Goal: Information Seeking & Learning: Learn about a topic

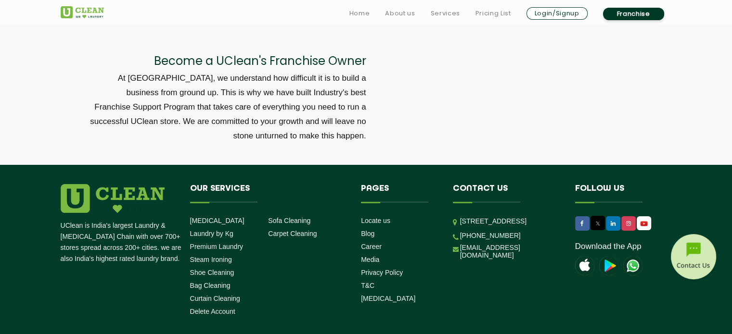
scroll to position [3272, 0]
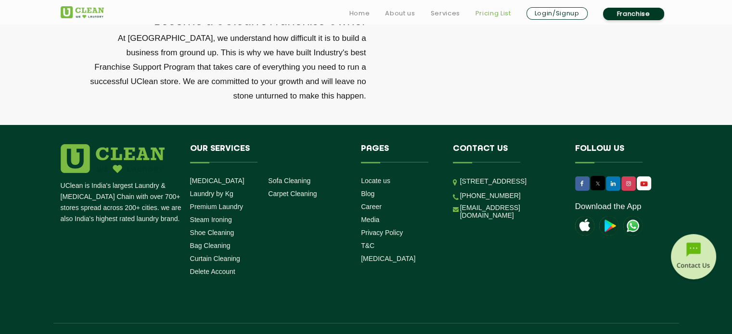
click at [486, 13] on link "Pricing List" at bounding box center [493, 14] width 36 height 12
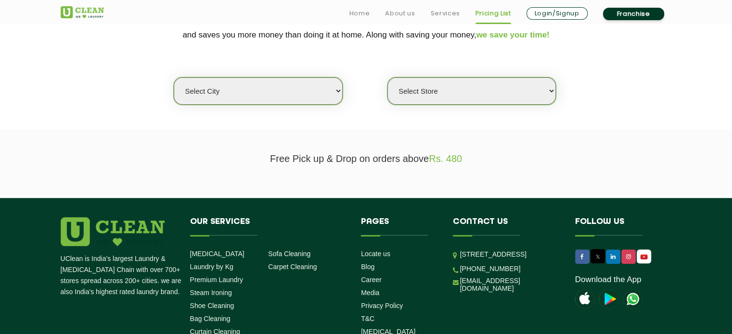
scroll to position [241, 0]
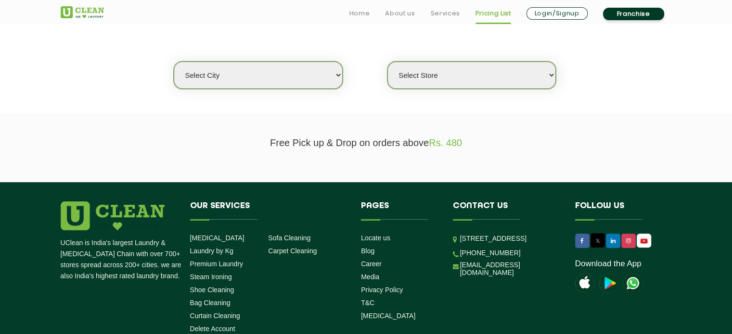
click at [319, 73] on select "Select city [GEOGRAPHIC_DATA] [GEOGRAPHIC_DATA] [GEOGRAPHIC_DATA] [GEOGRAPHIC_D…" at bounding box center [258, 75] width 168 height 27
select select "5"
click at [174, 62] on select "Select city [GEOGRAPHIC_DATA] [GEOGRAPHIC_DATA] [GEOGRAPHIC_DATA] [GEOGRAPHIC_D…" at bounding box center [258, 75] width 168 height 27
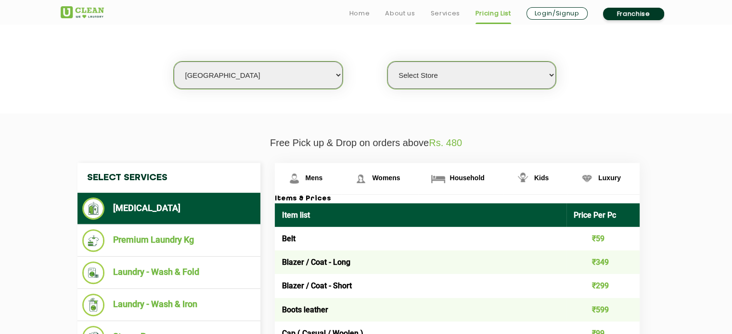
click at [448, 80] on select "Select Store UClean Narsingi UClean Nizampet UClean Sangareddy UClean Gachibowl…" at bounding box center [471, 75] width 168 height 27
click at [387, 62] on select "Select Store UClean Narsingi UClean Nizampet UClean Sangareddy UClean Gachibowl…" at bounding box center [471, 75] width 168 height 27
click at [466, 80] on select "Select Store UClean Narsingi UClean Nizampet UClean Sangareddy UClean Gachibowl…" at bounding box center [471, 75] width 168 height 27
select select "478"
click at [387, 62] on select "Select Store UClean Narsingi UClean Nizampet UClean Sangareddy UClean Gachibowl…" at bounding box center [471, 75] width 168 height 27
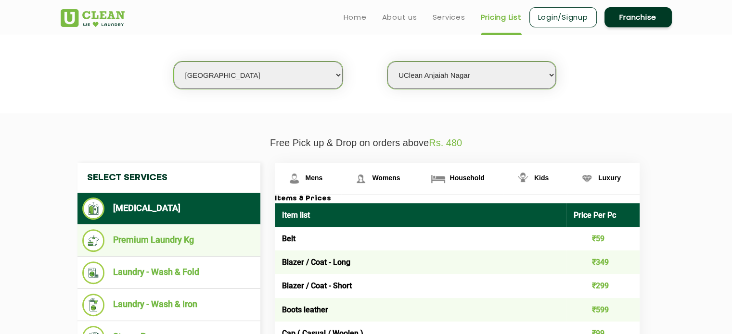
click at [191, 238] on li "Premium Laundry Kg" at bounding box center [168, 241] width 173 height 23
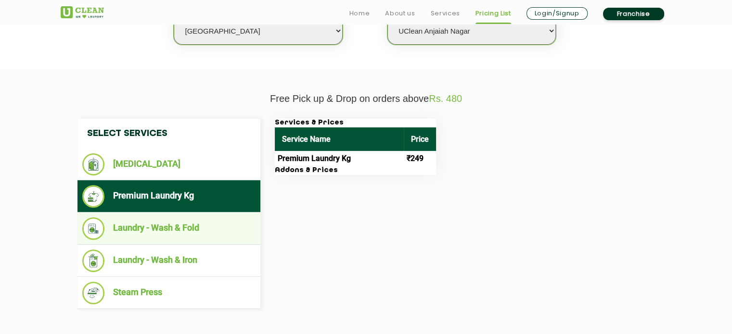
scroll to position [289, 0]
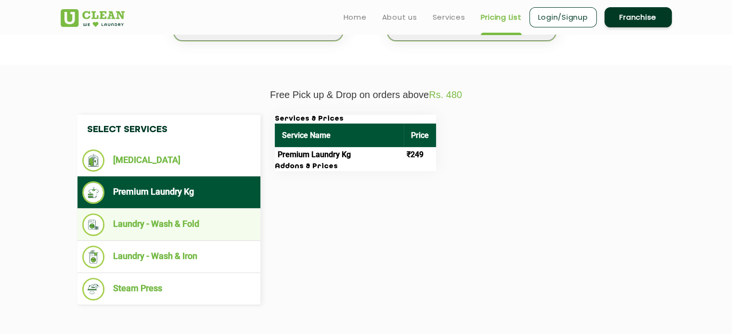
click at [202, 214] on li "Laundry - Wash & Fold" at bounding box center [168, 225] width 173 height 23
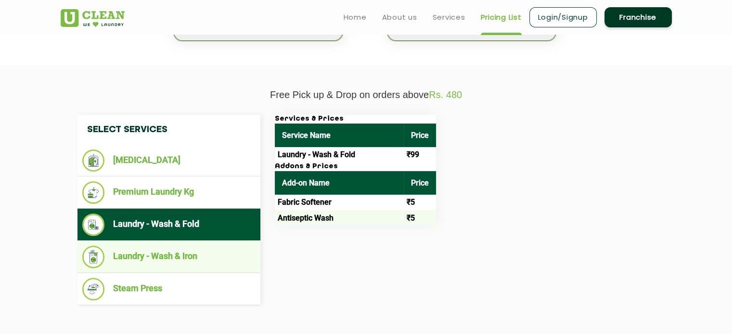
click at [188, 264] on li "Laundry - Wash & Iron" at bounding box center [168, 257] width 173 height 23
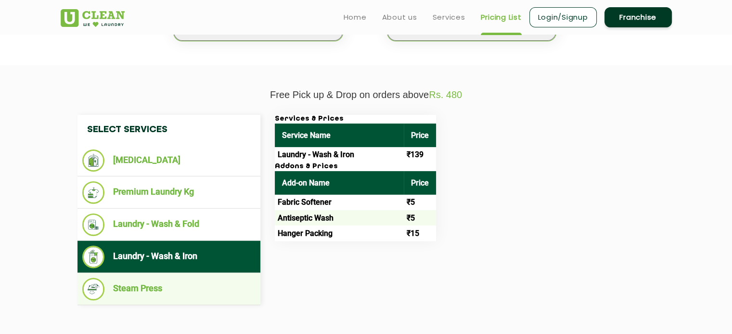
click at [202, 287] on li "Steam Press" at bounding box center [168, 289] width 173 height 23
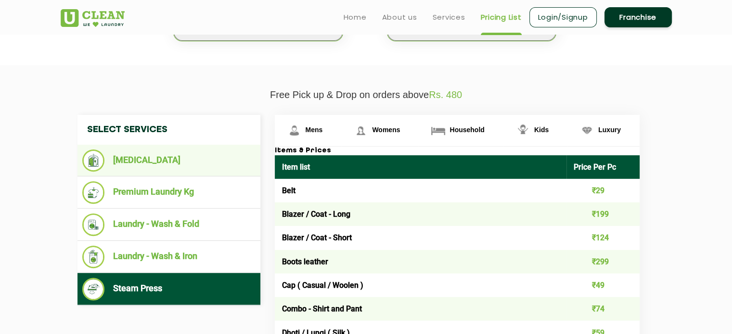
click at [189, 161] on li "[MEDICAL_DATA]" at bounding box center [168, 161] width 173 height 22
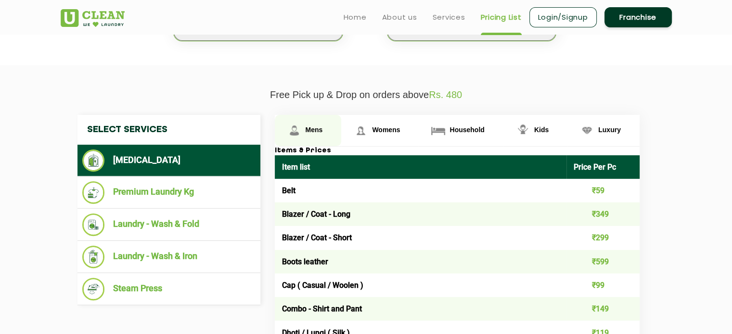
click at [306, 126] on span "Mens" at bounding box center [314, 130] width 17 height 8
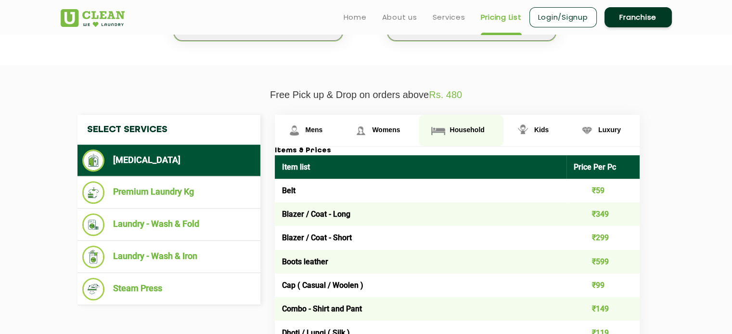
drag, startPoint x: 435, startPoint y: 114, endPoint x: 446, endPoint y: 115, distance: 11.2
click at [440, 115] on link "Household" at bounding box center [461, 130] width 84 height 31
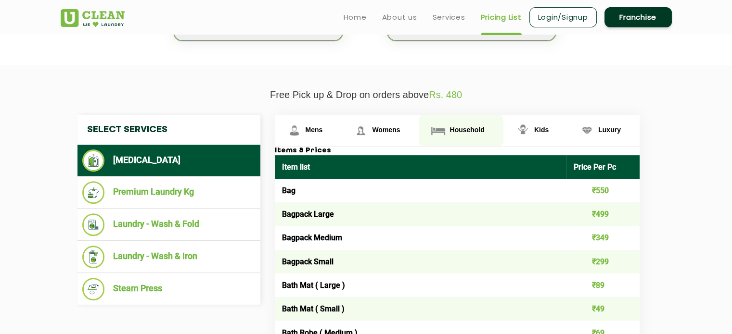
drag, startPoint x: 508, startPoint y: 118, endPoint x: 488, endPoint y: 120, distance: 20.3
click at [508, 118] on link "Kids" at bounding box center [535, 130] width 64 height 31
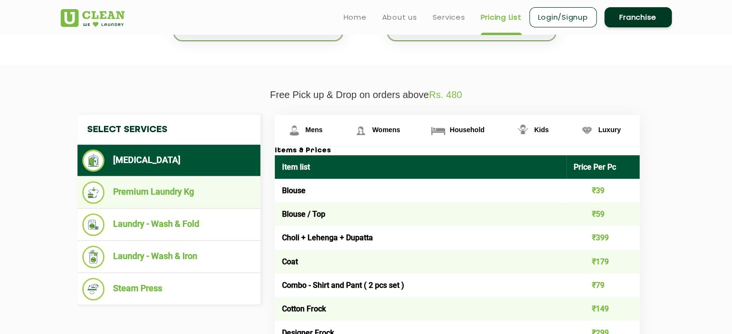
click at [178, 200] on li "Premium Laundry Kg" at bounding box center [168, 192] width 173 height 23
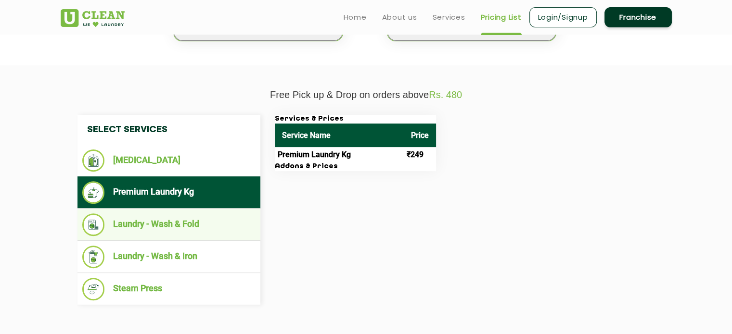
click at [200, 223] on li "Laundry - Wash & Fold" at bounding box center [168, 225] width 173 height 23
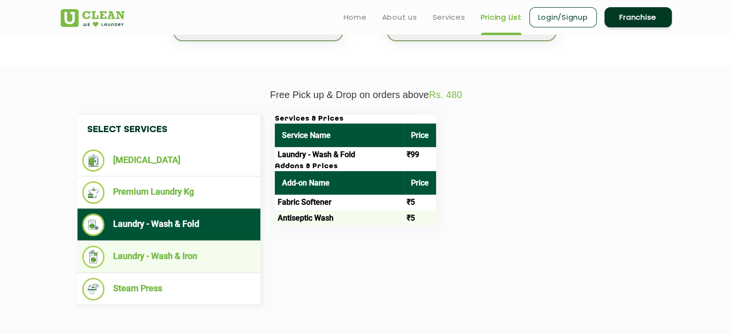
click at [206, 254] on li "Laundry - Wash & Iron" at bounding box center [168, 257] width 173 height 23
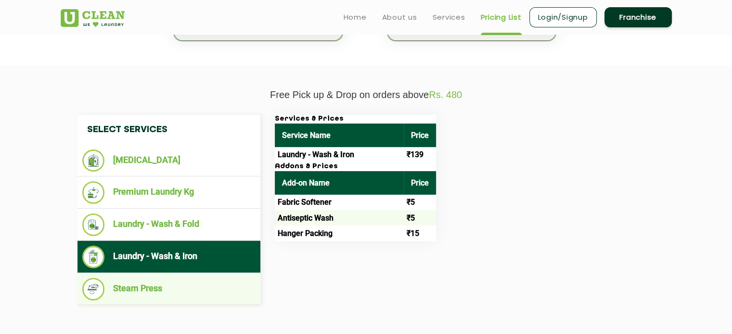
click at [210, 281] on li "Steam Press" at bounding box center [168, 289] width 173 height 23
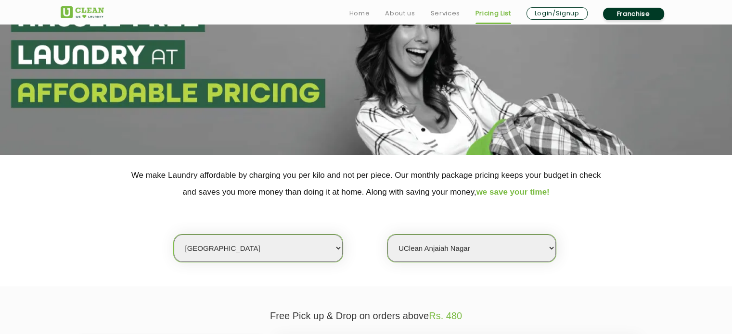
scroll to position [144, 0]
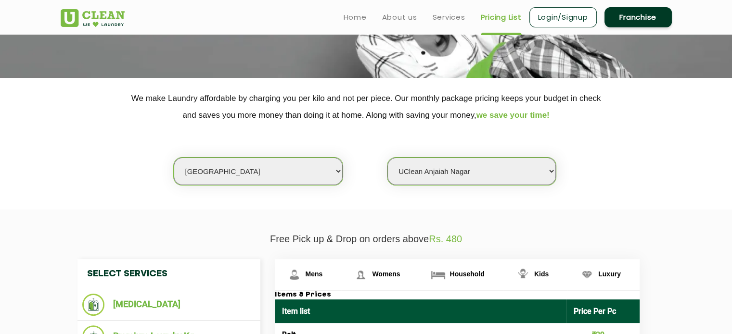
click at [444, 167] on select "Select Store UClean Narsingi UClean Nizampet UClean Sangareddy UClean Gachibowl…" at bounding box center [471, 171] width 168 height 27
click at [593, 172] on div "Select city [GEOGRAPHIC_DATA] [GEOGRAPHIC_DATA] [GEOGRAPHIC_DATA] [GEOGRAPHIC_D…" at bounding box center [366, 155] width 626 height 62
click at [484, 174] on select "Select Store UClean Narsingi UClean Nizampet UClean Sangareddy UClean Gachibowl…" at bounding box center [471, 171] width 168 height 27
click at [387, 109] on p "We make Laundry affordable by charging you per kilo and not per piece. Our mont…" at bounding box center [366, 107] width 611 height 34
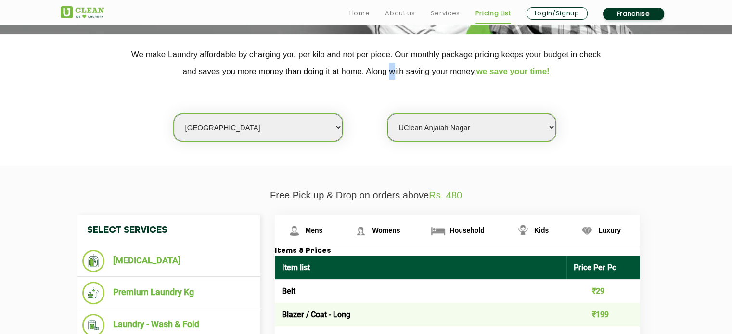
scroll to position [192, 0]
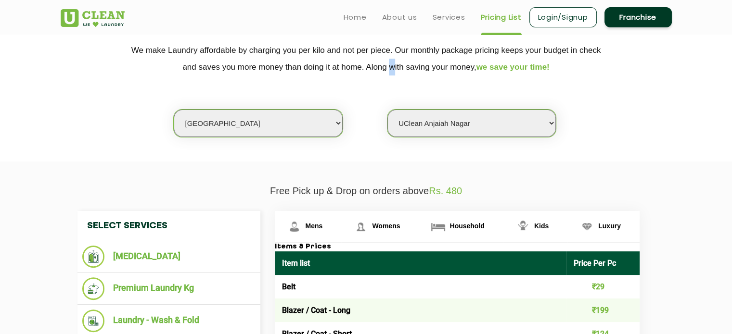
click at [316, 115] on select "Select city [GEOGRAPHIC_DATA] [GEOGRAPHIC_DATA] [GEOGRAPHIC_DATA] [GEOGRAPHIC_D…" at bounding box center [258, 123] width 168 height 27
select select "139"
click at [174, 110] on select "Select city [GEOGRAPHIC_DATA] [GEOGRAPHIC_DATA] [GEOGRAPHIC_DATA] [GEOGRAPHIC_D…" at bounding box center [258, 123] width 168 height 27
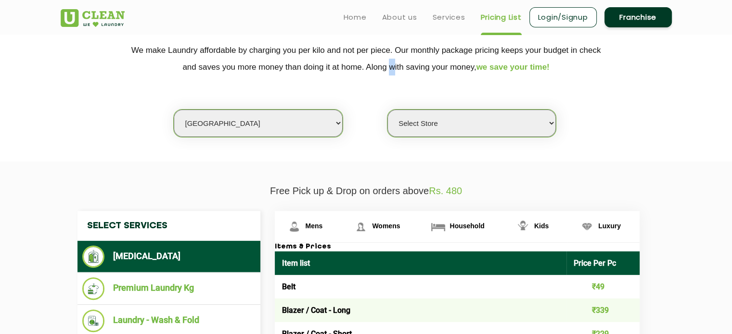
click at [431, 132] on select "Select Store [GEOGRAPHIC_DATA]" at bounding box center [471, 123] width 168 height 27
select select "403"
click at [387, 110] on select "Select Store [GEOGRAPHIC_DATA]" at bounding box center [471, 123] width 168 height 27
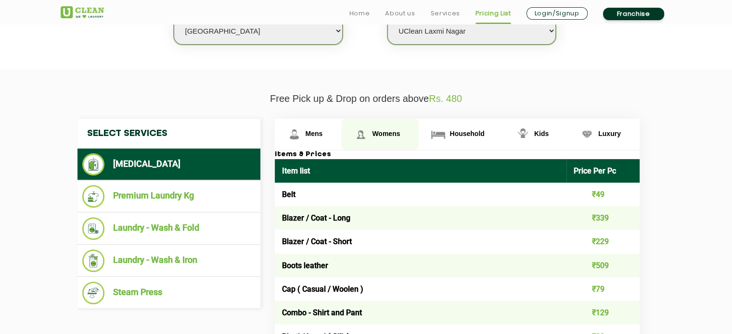
scroll to position [385, 0]
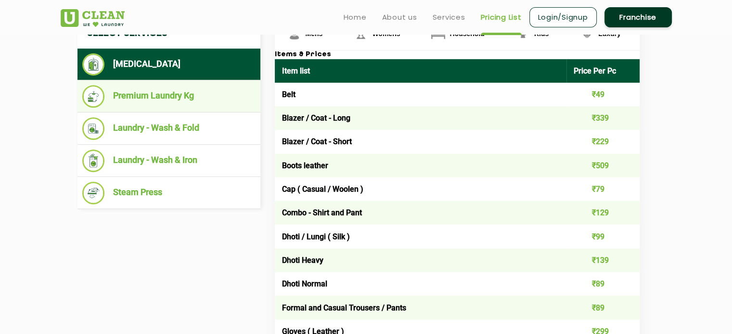
click at [142, 96] on li "Premium Laundry Kg" at bounding box center [168, 96] width 173 height 23
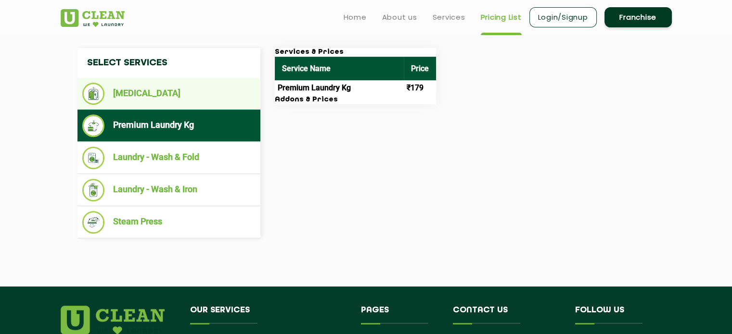
scroll to position [337, 0]
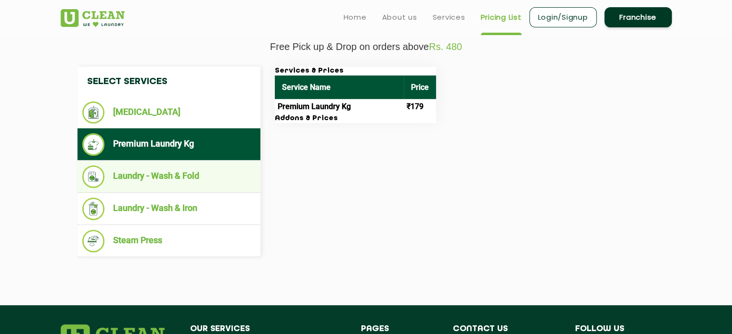
click at [170, 171] on li "Laundry - Wash & Fold" at bounding box center [168, 177] width 173 height 23
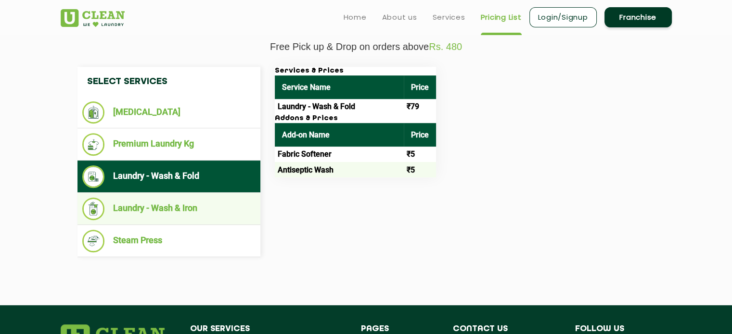
click at [180, 209] on li "Laundry - Wash & Iron" at bounding box center [168, 209] width 173 height 23
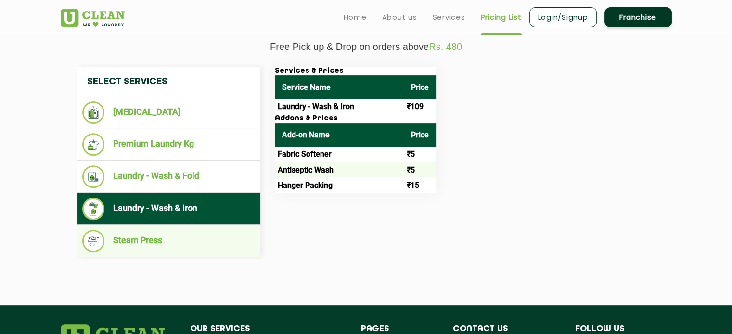
click at [175, 238] on li "Steam Press" at bounding box center [168, 241] width 173 height 23
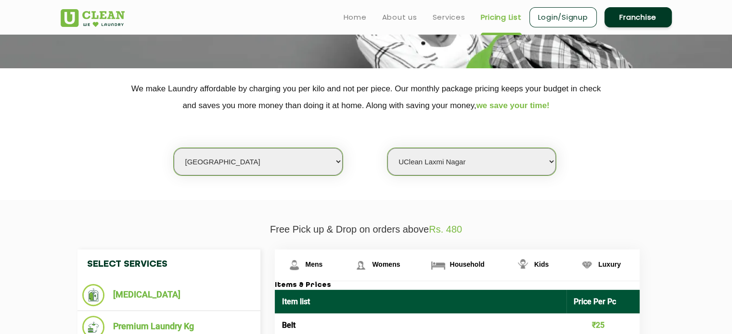
scroll to position [192, 0]
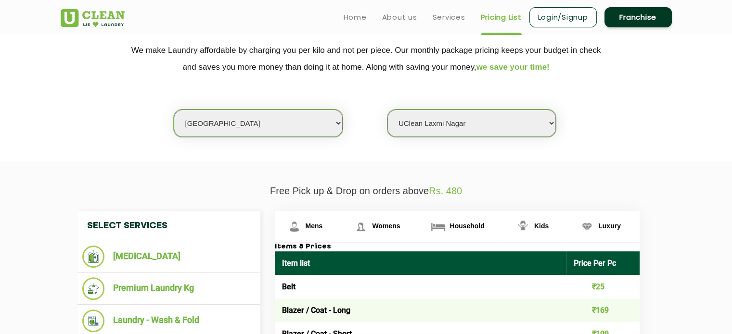
click at [253, 125] on select "Select city [GEOGRAPHIC_DATA] [GEOGRAPHIC_DATA] [GEOGRAPHIC_DATA] [GEOGRAPHIC_D…" at bounding box center [258, 123] width 168 height 27
select select "4"
click at [174, 110] on select "Select city [GEOGRAPHIC_DATA] [GEOGRAPHIC_DATA] [GEOGRAPHIC_DATA] [GEOGRAPHIC_D…" at bounding box center [258, 123] width 168 height 27
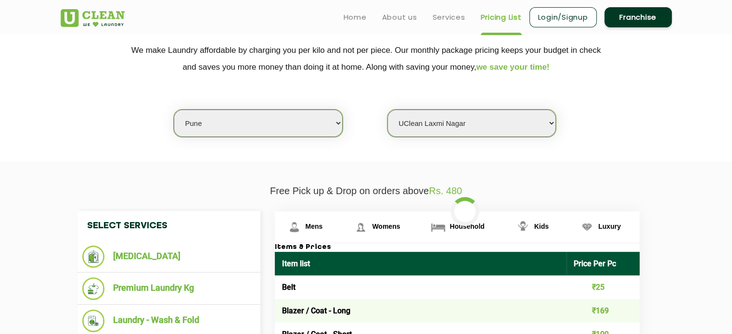
select select "0"
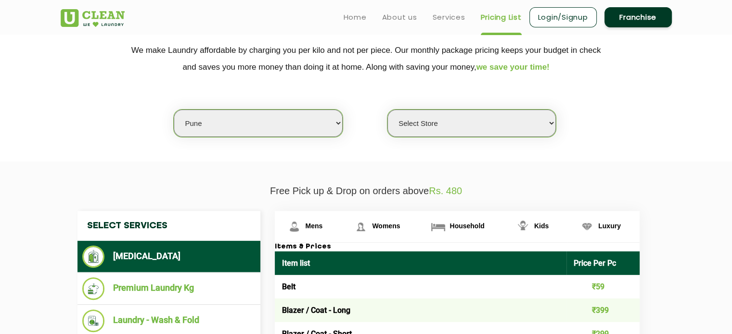
click at [445, 128] on select "Select Store [GEOGRAPHIC_DATA] [GEOGRAPHIC_DATA] [GEOGRAPHIC_DATA] [GEOGRAPHIC_…" at bounding box center [471, 123] width 168 height 27
click at [303, 121] on select "Select city [GEOGRAPHIC_DATA] [GEOGRAPHIC_DATA] [GEOGRAPHIC_DATA] [GEOGRAPHIC_D…" at bounding box center [258, 123] width 168 height 27
select select "49"
click at [174, 110] on select "Select city [GEOGRAPHIC_DATA] [GEOGRAPHIC_DATA] [GEOGRAPHIC_DATA] [GEOGRAPHIC_D…" at bounding box center [258, 123] width 168 height 27
select select "0"
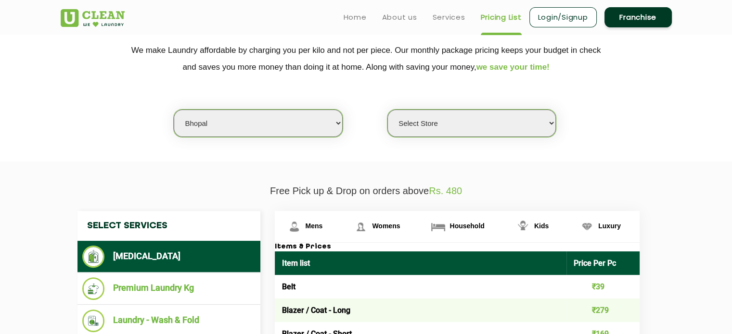
click at [422, 128] on select "Select Store [GEOGRAPHIC_DATA] [PERSON_NAME][GEOGRAPHIC_DATA][PERSON_NAME]" at bounding box center [471, 123] width 168 height 27
click at [297, 125] on select "Select city [GEOGRAPHIC_DATA] [GEOGRAPHIC_DATA] [GEOGRAPHIC_DATA] [GEOGRAPHIC_D…" at bounding box center [258, 123] width 168 height 27
select select "42"
click at [174, 110] on select "Select city [GEOGRAPHIC_DATA] [GEOGRAPHIC_DATA] [GEOGRAPHIC_DATA] [GEOGRAPHIC_D…" at bounding box center [258, 123] width 168 height 27
select select "0"
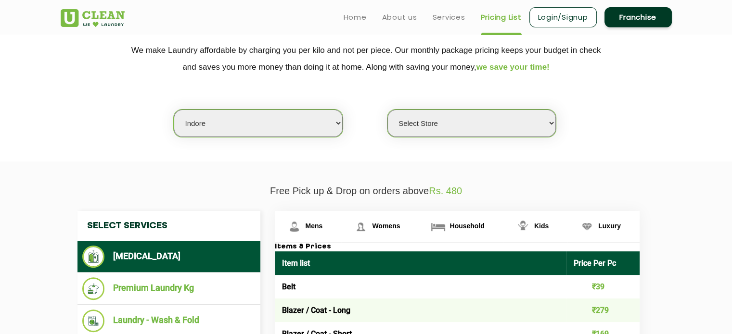
click at [448, 128] on select "Select Store" at bounding box center [471, 123] width 168 height 27
click at [304, 125] on select "Select city [GEOGRAPHIC_DATA] [GEOGRAPHIC_DATA] [GEOGRAPHIC_DATA] [GEOGRAPHIC_D…" at bounding box center [258, 123] width 168 height 27
click at [174, 110] on select "Select city [GEOGRAPHIC_DATA] [GEOGRAPHIC_DATA] [GEOGRAPHIC_DATA] [GEOGRAPHIC_D…" at bounding box center [258, 123] width 168 height 27
click at [526, 124] on select "Select Store" at bounding box center [471, 123] width 168 height 27
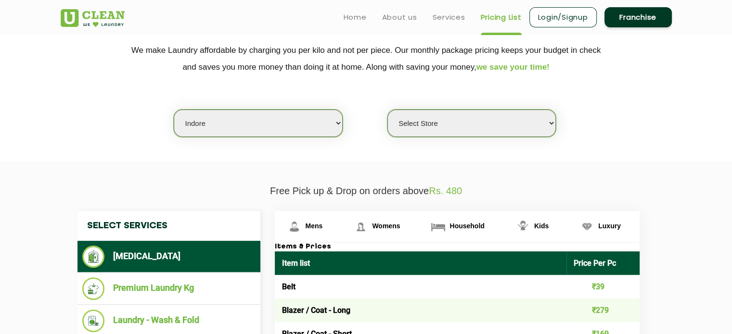
click at [387, 110] on select "Select Store" at bounding box center [471, 123] width 168 height 27
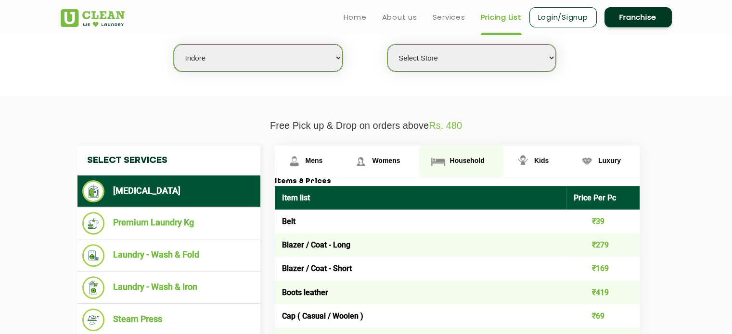
scroll to position [241, 0]
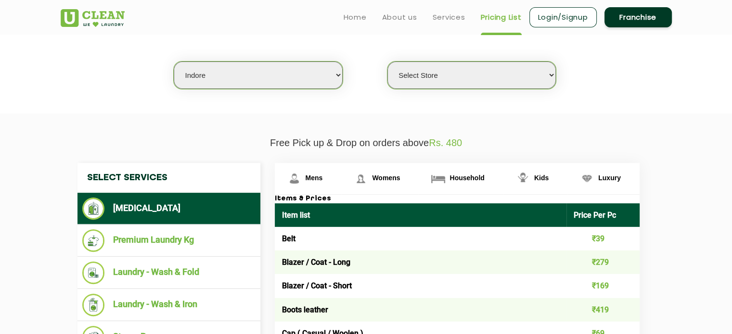
click at [463, 68] on select "Select Store" at bounding box center [471, 75] width 168 height 27
click at [387, 62] on select "Select Store" at bounding box center [471, 75] width 168 height 27
click at [427, 68] on select "Select Store" at bounding box center [471, 75] width 168 height 27
click at [314, 84] on select "Select city [GEOGRAPHIC_DATA] [GEOGRAPHIC_DATA] [GEOGRAPHIC_DATA] [GEOGRAPHIC_D…" at bounding box center [258, 75] width 168 height 27
select select "8"
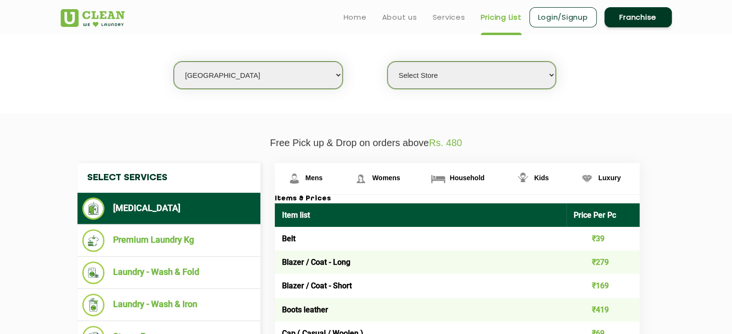
click at [174, 62] on select "Select city [GEOGRAPHIC_DATA] [GEOGRAPHIC_DATA] [GEOGRAPHIC_DATA] [GEOGRAPHIC_D…" at bounding box center [258, 75] width 168 height 27
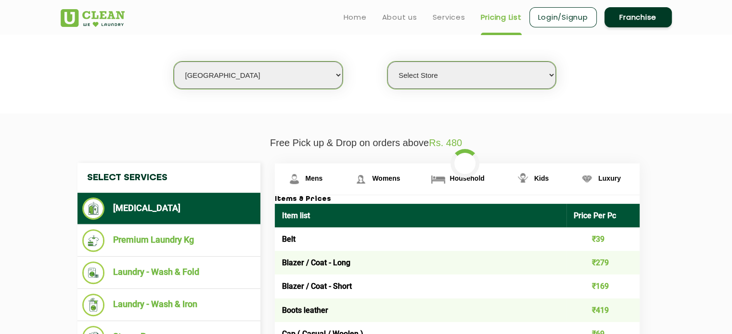
select select
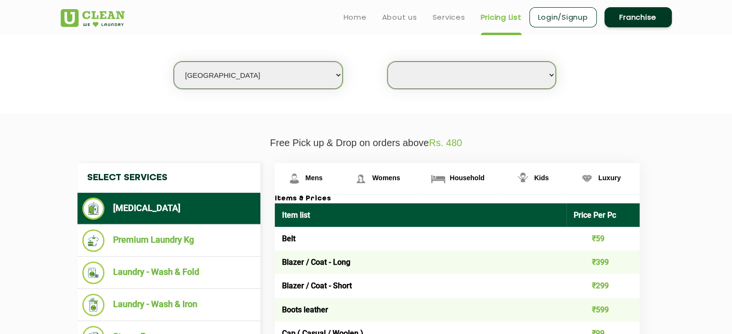
click at [486, 71] on select "Select Store [GEOGRAPHIC_DATA] [GEOGRAPHIC_DATA] [GEOGRAPHIC_DATA] [GEOGRAPHIC_…" at bounding box center [471, 75] width 168 height 27
click at [250, 80] on select "Select city [GEOGRAPHIC_DATA] [GEOGRAPHIC_DATA] [GEOGRAPHIC_DATA] [GEOGRAPHIC_D…" at bounding box center [258, 75] width 168 height 27
click at [488, 105] on section "We make Laundry affordable by charging you per kilo and not per piece. Our mont…" at bounding box center [366, 48] width 732 height 132
